Goal: Transaction & Acquisition: Book appointment/travel/reservation

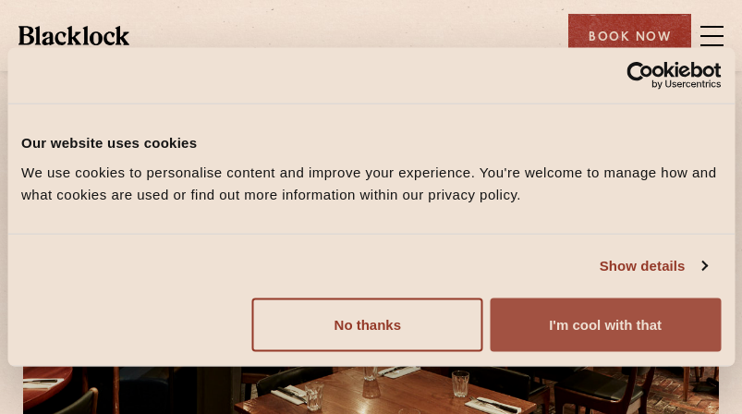
click at [553, 334] on button "I'm cool with that" at bounding box center [605, 325] width 231 height 54
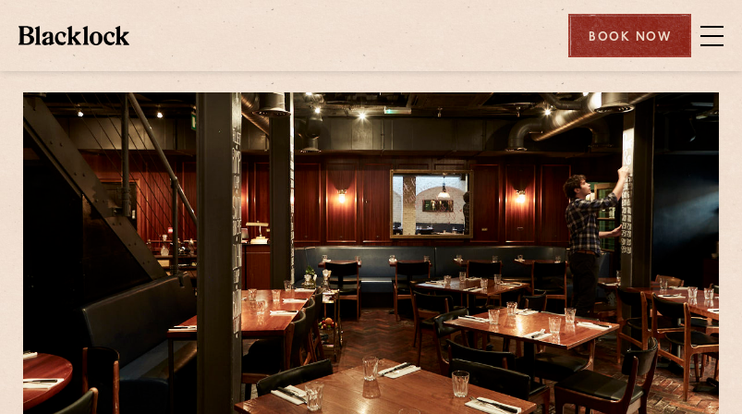
click at [642, 43] on div "Book Now" at bounding box center [629, 35] width 123 height 43
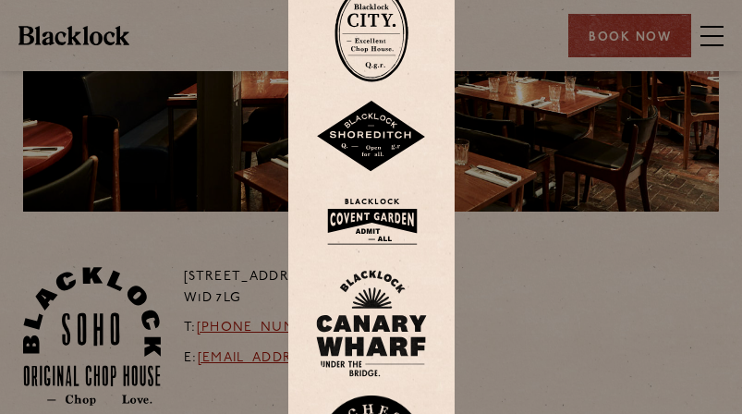
scroll to position [277, 0]
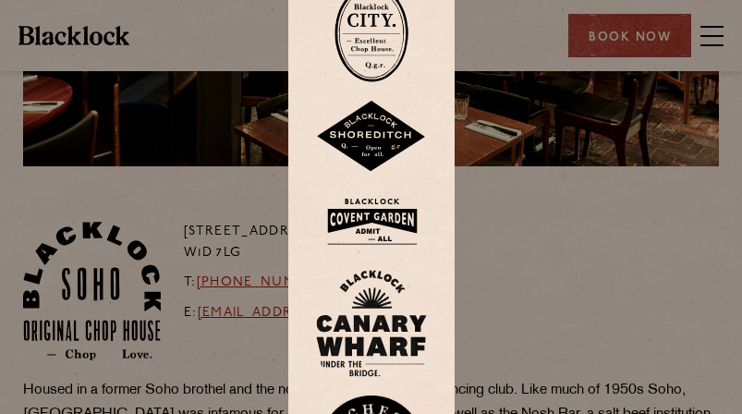
click at [375, 223] on img at bounding box center [371, 221] width 111 height 60
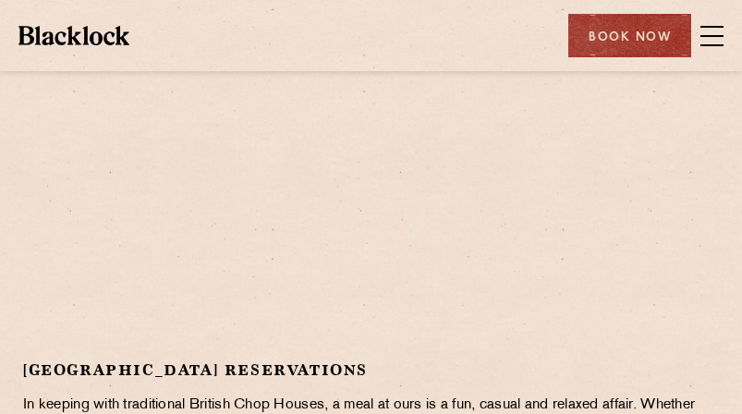
scroll to position [462, 0]
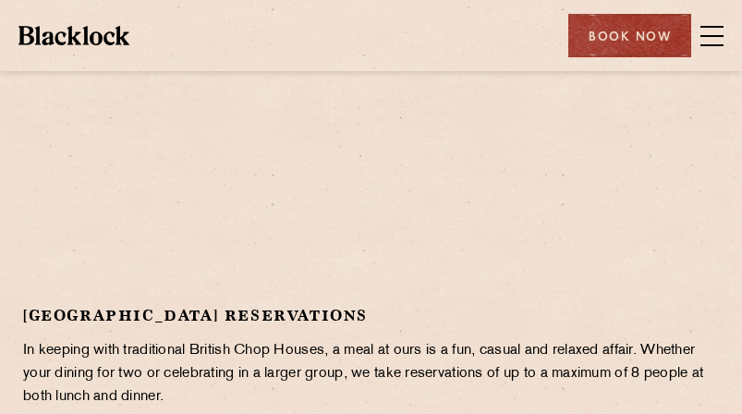
drag, startPoint x: 511, startPoint y: 105, endPoint x: 468, endPoint y: 113, distance: 43.1
click at [509, 105] on div at bounding box center [371, 148] width 696 height 278
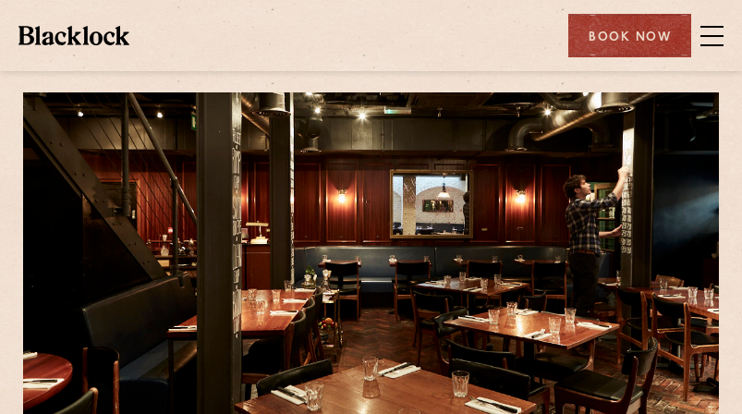
click at [711, 38] on span at bounding box center [711, 36] width 23 height 28
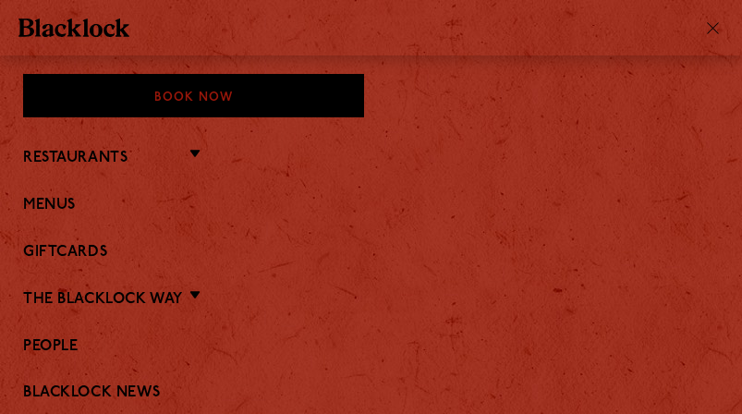
click at [186, 156] on li "Restaurants Soho City Covent Garden Shoreditch Canary Wharf Manchester Birmingh…" at bounding box center [371, 157] width 696 height 24
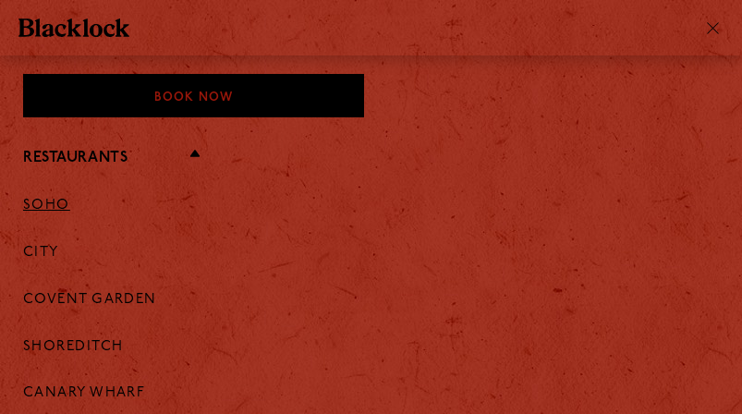
click at [37, 198] on link "Soho" at bounding box center [46, 206] width 47 height 17
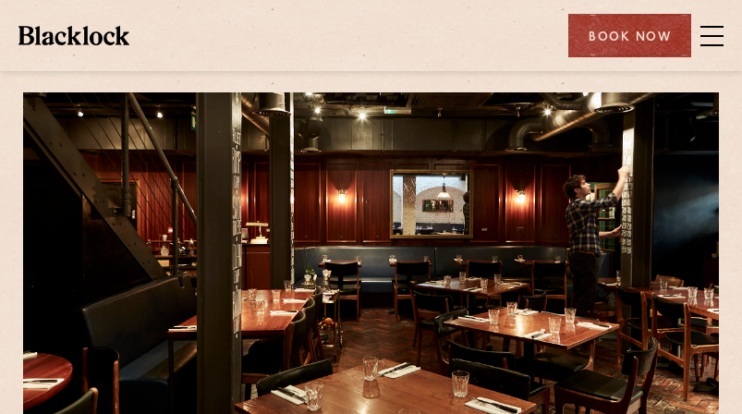
click at [606, 59] on div "Restaurants Soho City Shoreditch Covent Garden Canary Wharf Manchester Birmingh…" at bounding box center [371, 35] width 742 height 71
click at [606, 35] on div "Book Now" at bounding box center [629, 35] width 123 height 43
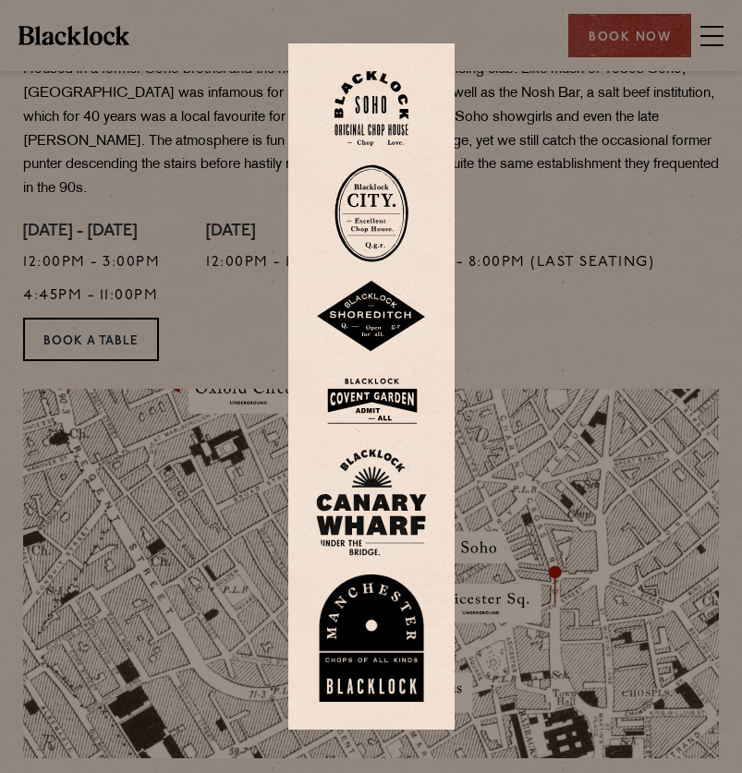
scroll to position [554, 0]
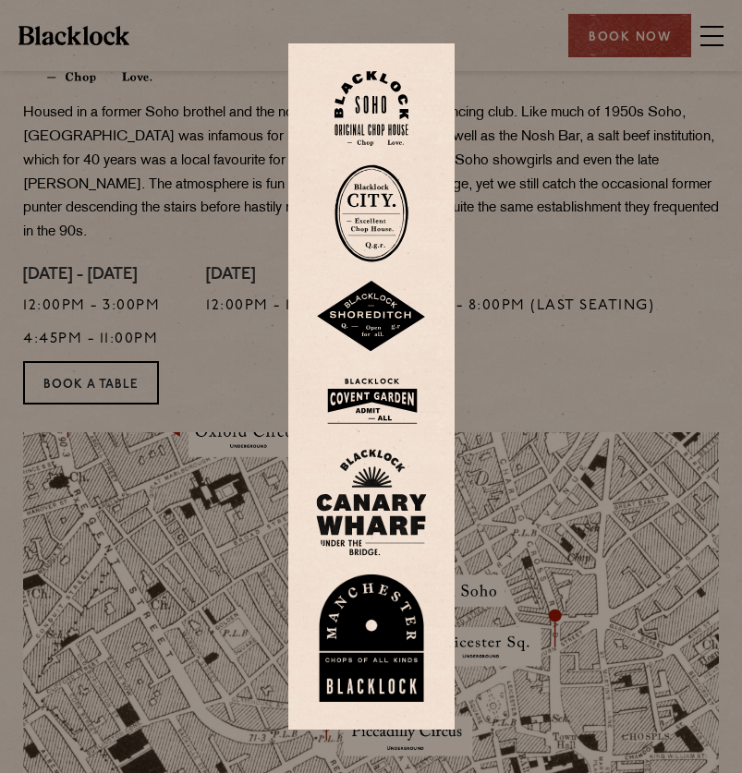
click at [371, 413] on img at bounding box center [371, 502] width 111 height 107
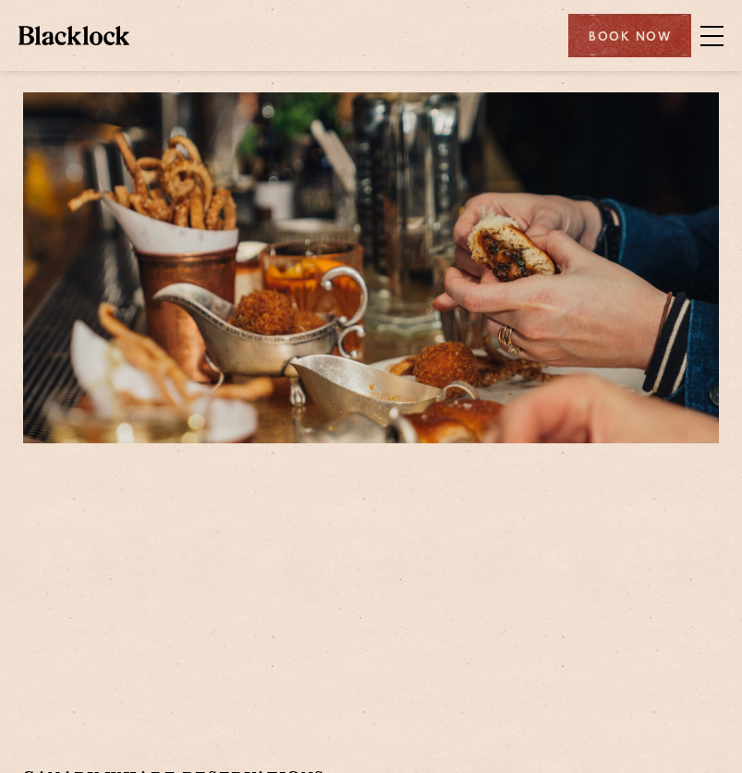
click at [719, 39] on span at bounding box center [711, 36] width 23 height 28
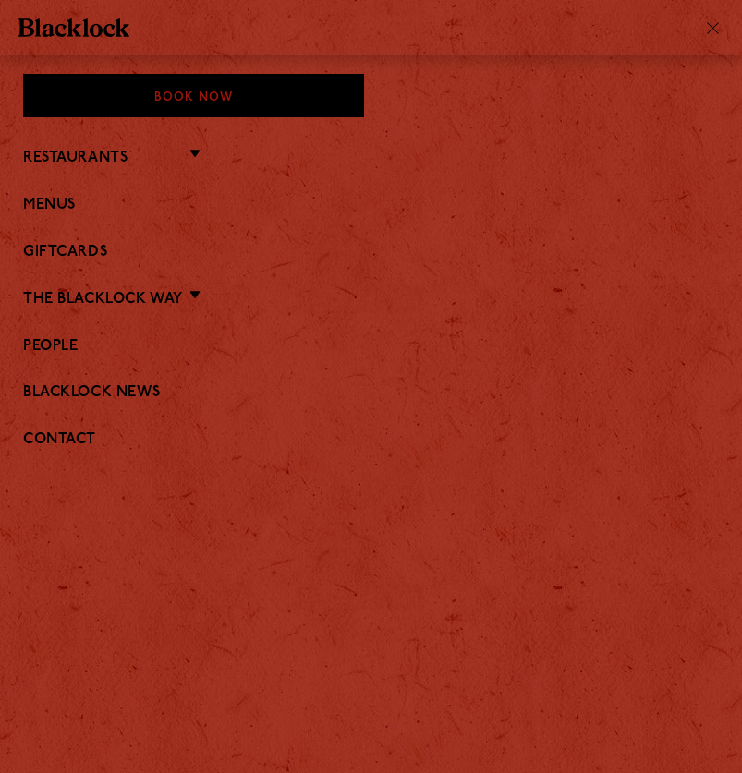
click at [279, 98] on div "Book Now" at bounding box center [193, 95] width 341 height 43
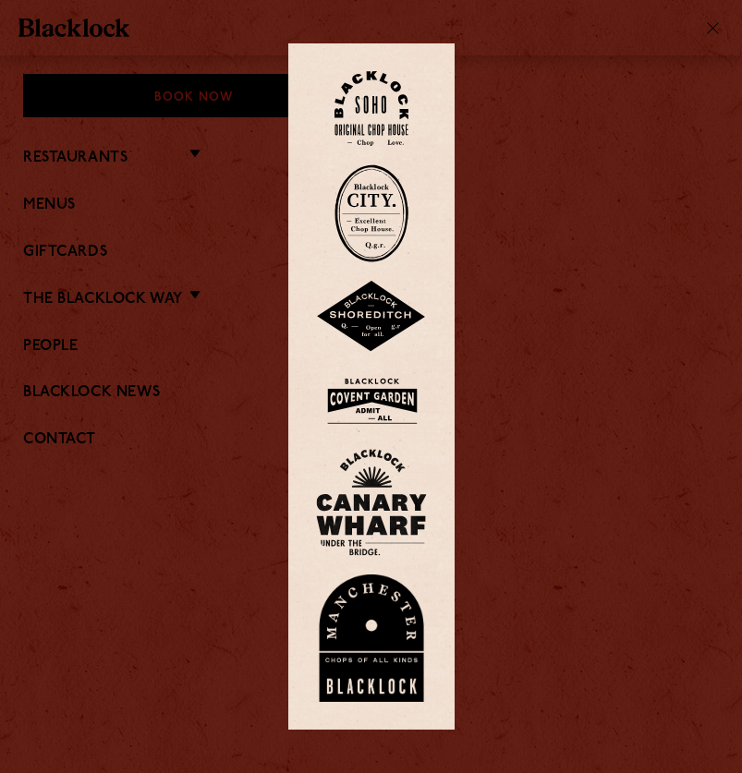
click at [364, 85] on img at bounding box center [371, 108] width 74 height 75
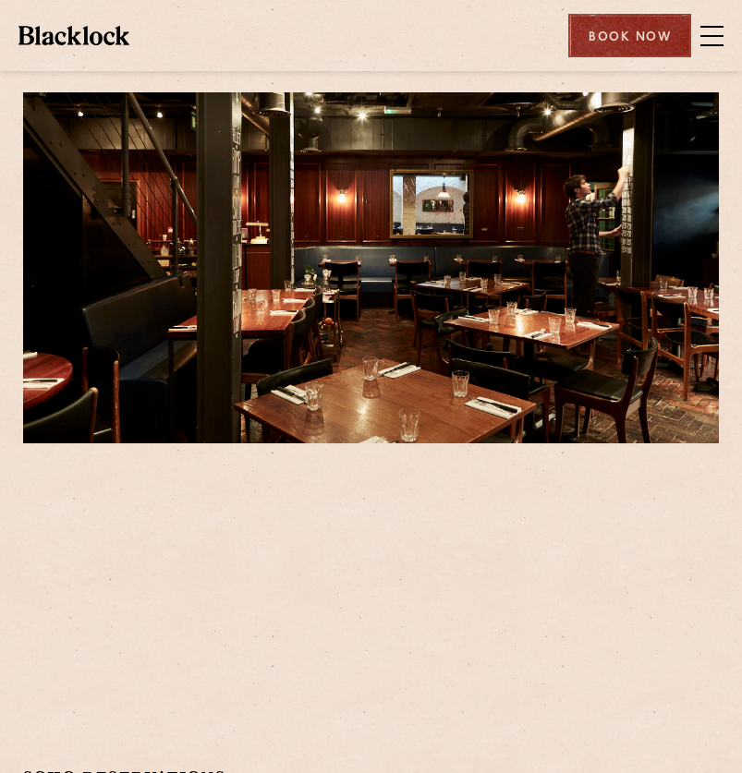
click at [632, 25] on div "Book Now" at bounding box center [629, 35] width 123 height 43
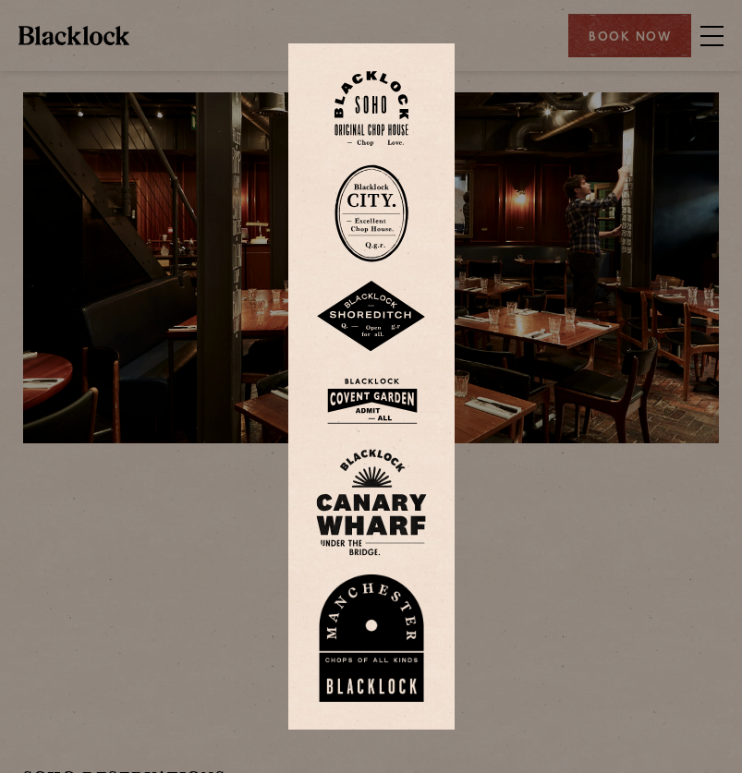
click at [380, 216] on img at bounding box center [371, 213] width 74 height 98
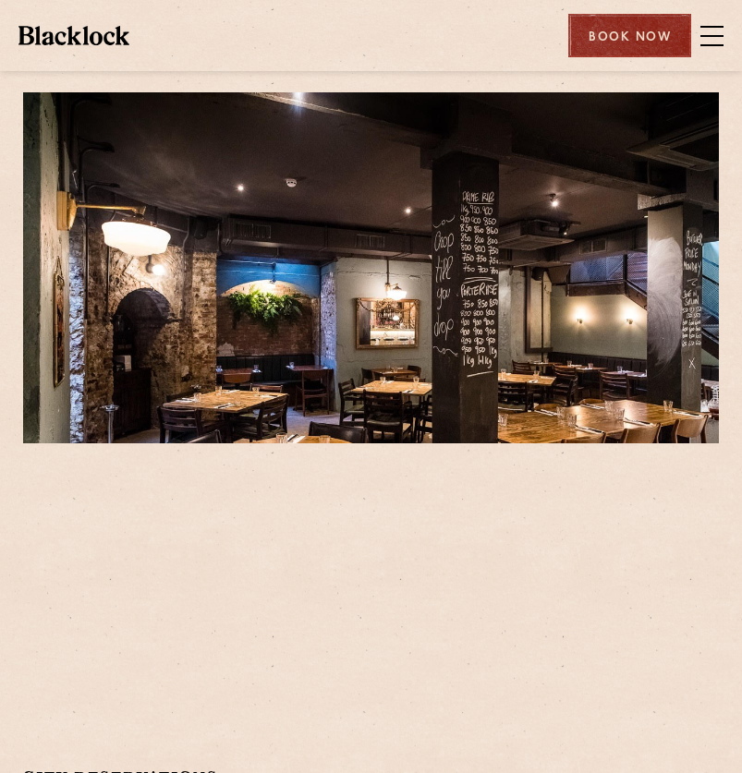
click at [600, 50] on div "Book Now" at bounding box center [629, 35] width 123 height 43
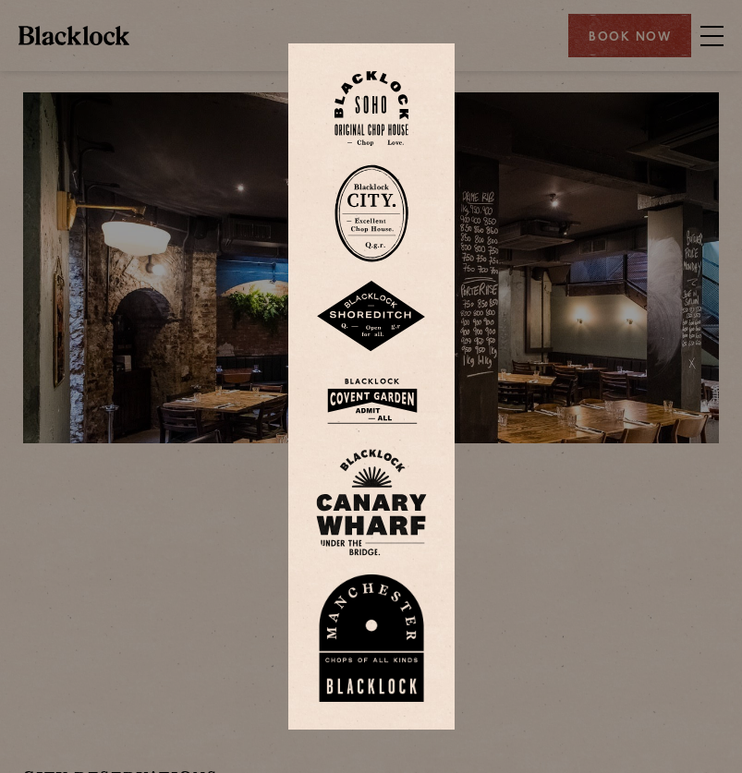
click at [505, 215] on div at bounding box center [371, 386] width 742 height 773
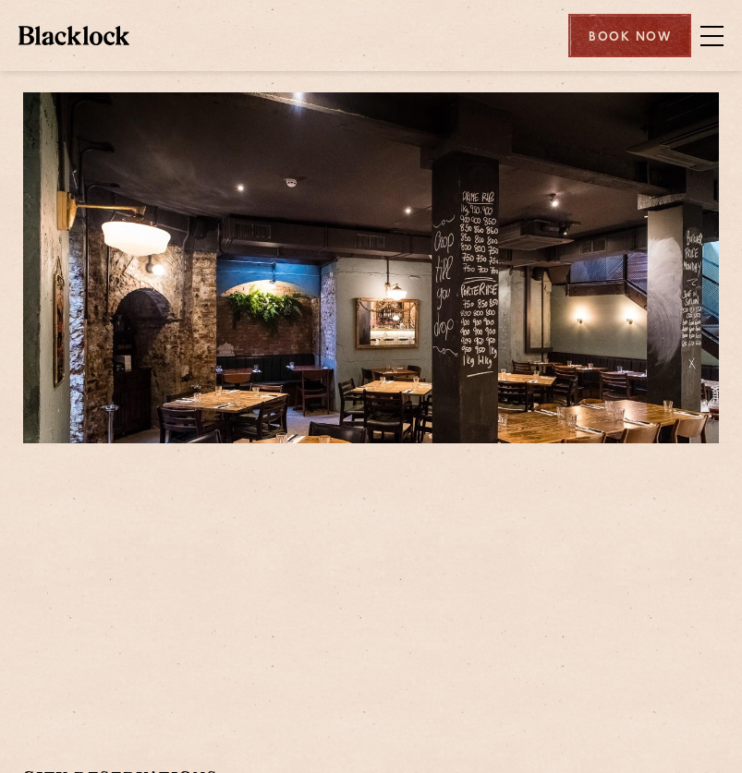
click at [609, 37] on div "Book Now" at bounding box center [629, 35] width 123 height 43
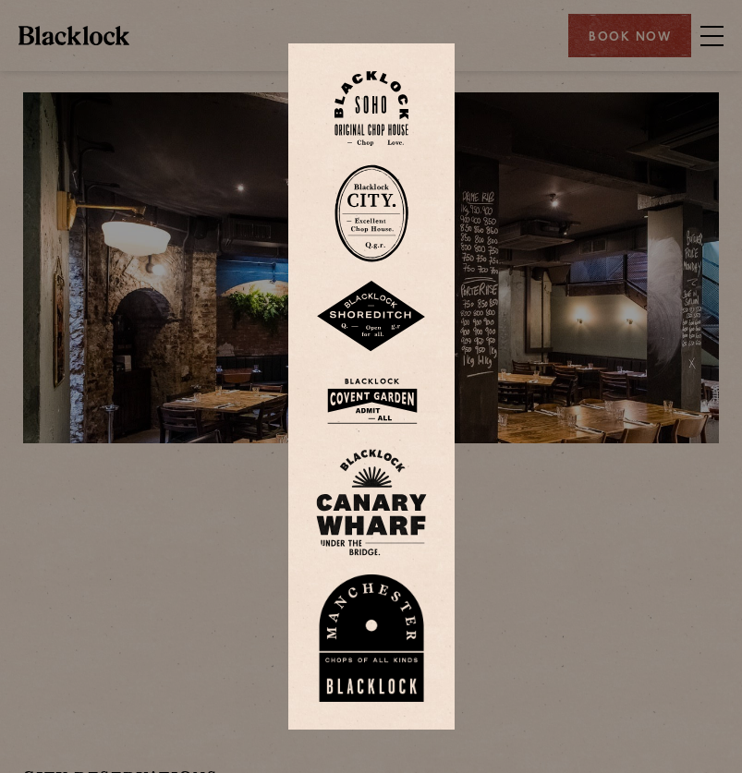
click at [411, 318] on img at bounding box center [371, 317] width 111 height 72
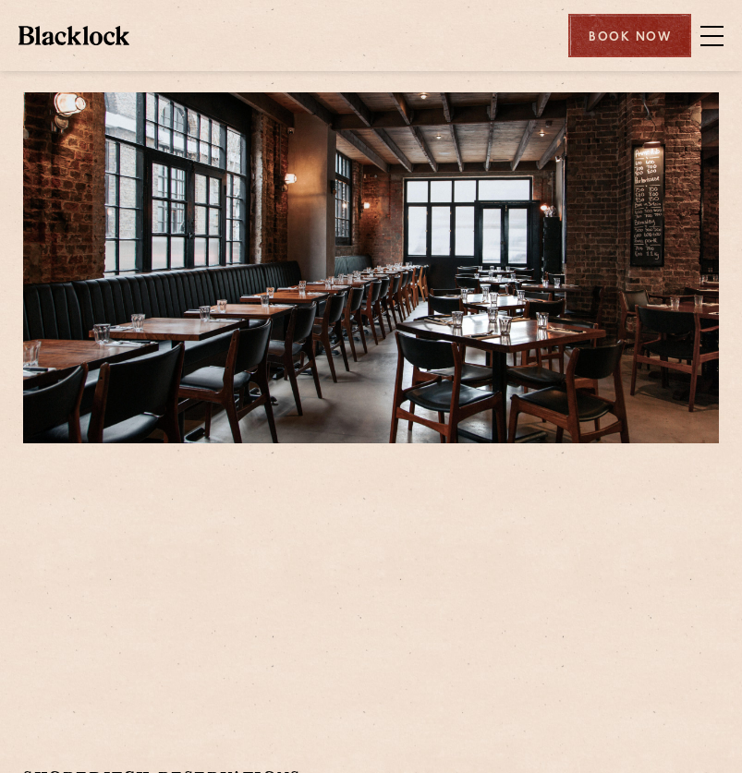
click at [602, 21] on div "Book Now" at bounding box center [629, 35] width 123 height 43
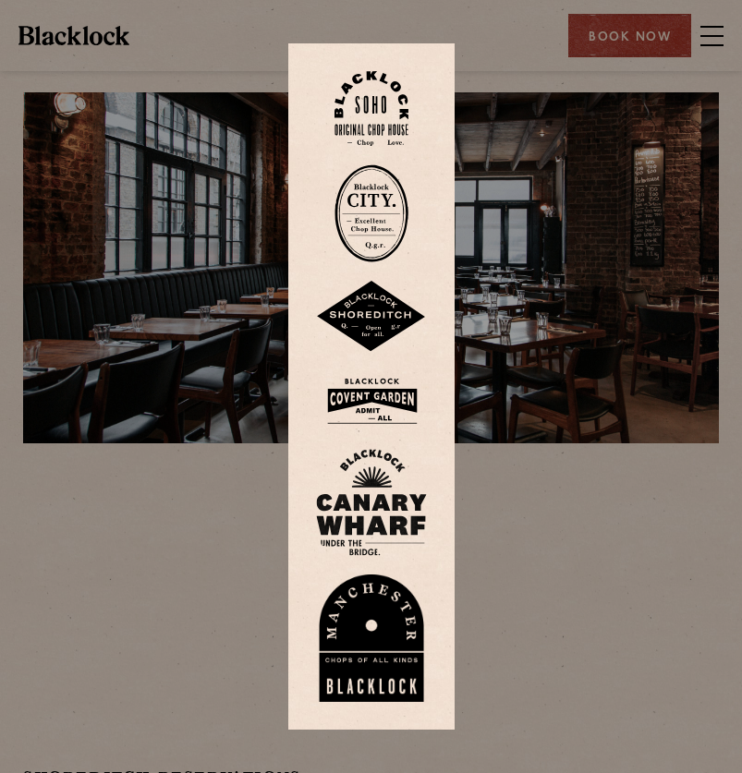
click at [480, 537] on div at bounding box center [371, 386] width 742 height 773
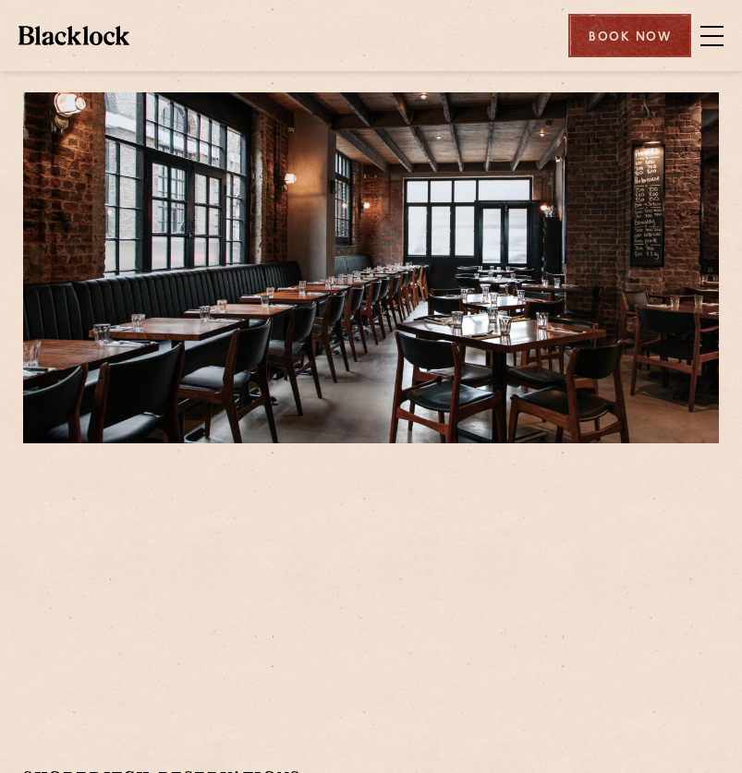
click at [615, 30] on div "Book Now" at bounding box center [629, 35] width 123 height 43
